Goal: Find specific page/section: Find specific page/section

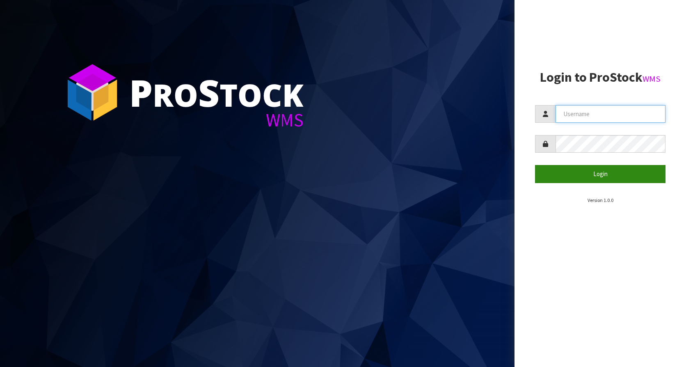
type input "KitchenAid"
click at [598, 179] on button "Login" at bounding box center [600, 174] width 130 height 18
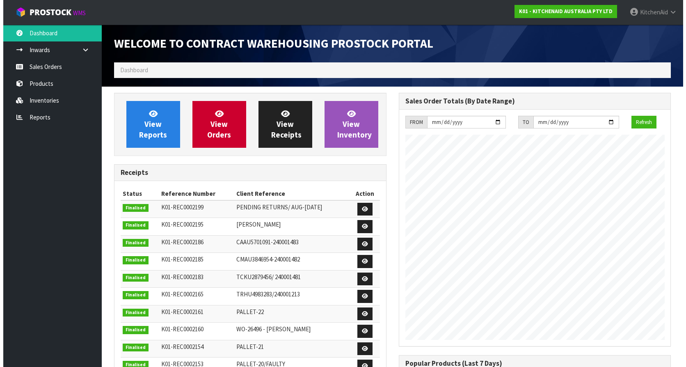
scroll to position [455, 284]
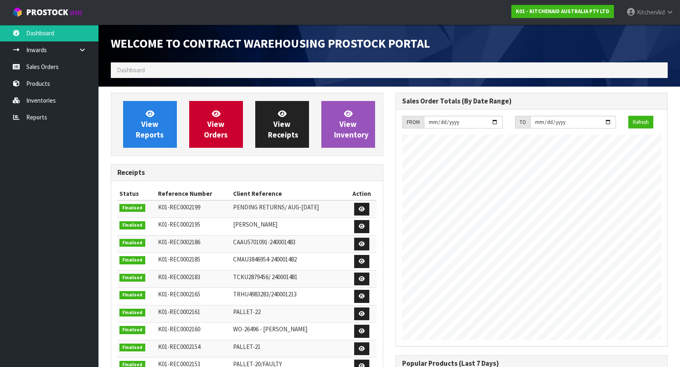
click at [182, 72] on ol "Dashboard" at bounding box center [389, 69] width 557 height 15
click at [49, 83] on link "Products" at bounding box center [49, 83] width 98 height 17
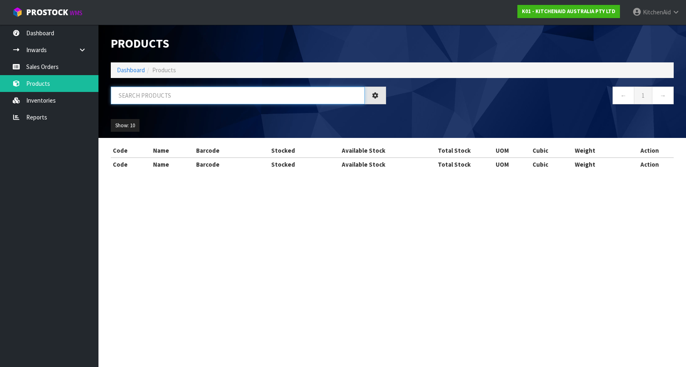
click at [143, 96] on input "text" at bounding box center [238, 96] width 254 height 18
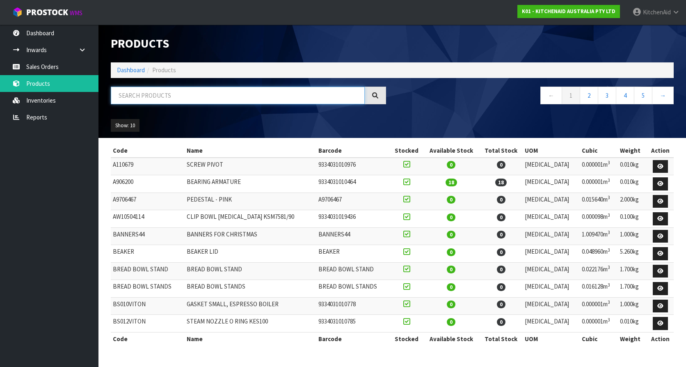
paste input "5KEK1701AAC"
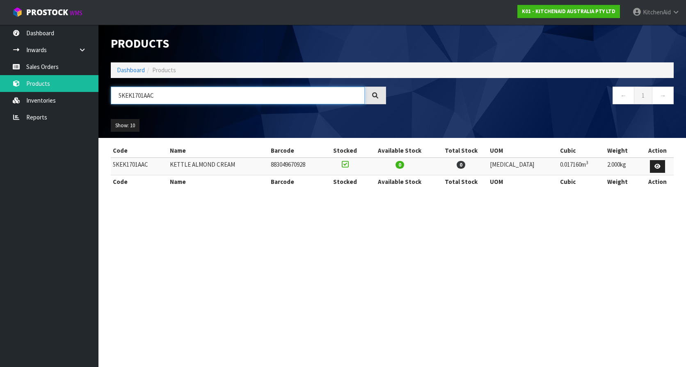
type input "5KEK1701AAC"
